Goal: Find contact information: Find contact information

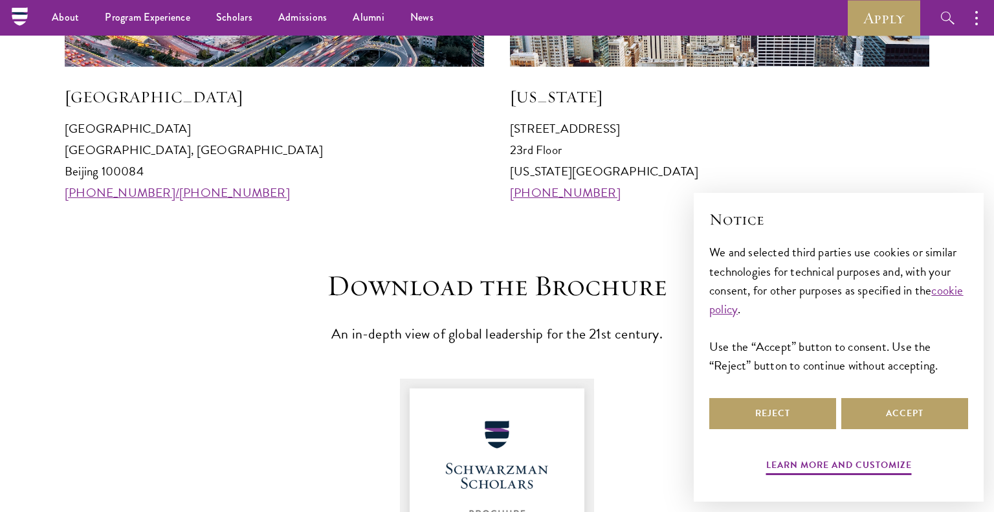
scroll to position [1439, 0]
